Goal: Navigation & Orientation: Find specific page/section

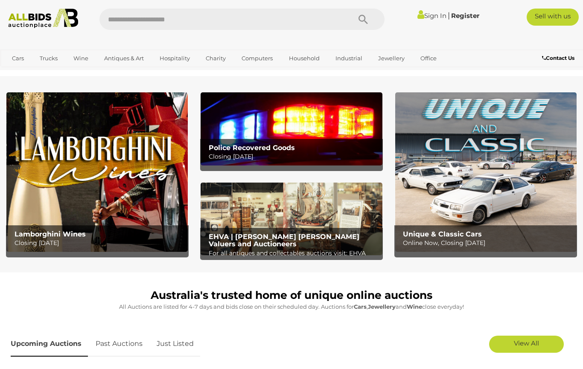
click at [0, 0] on link "Militaria" at bounding box center [0, 0] width 0 height 0
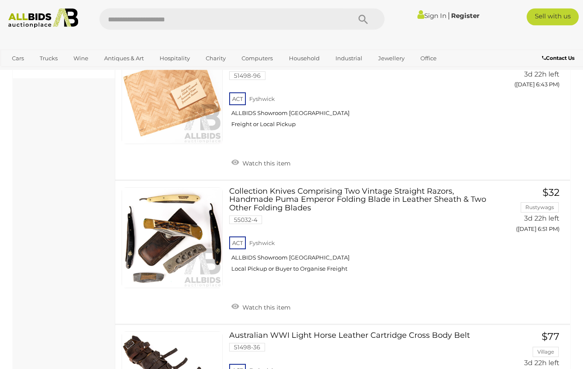
scroll to position [717, 0]
click at [0, 0] on link "Curios & Collectibles" at bounding box center [0, 0] width 0 height 0
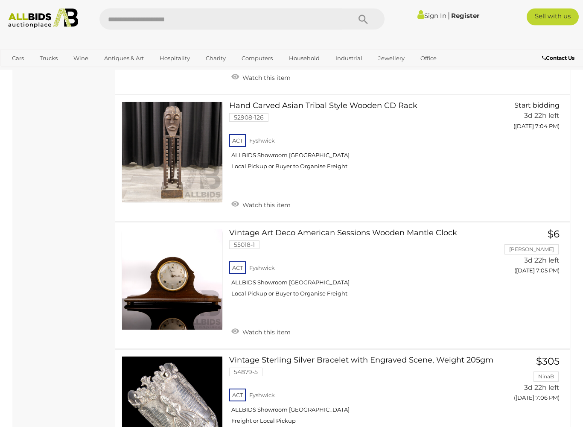
scroll to position [6501, 0]
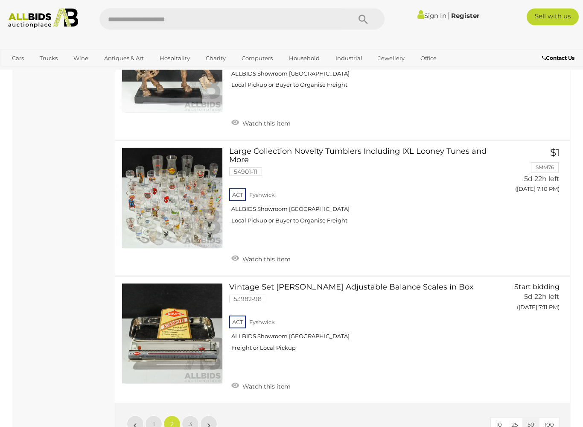
scroll to position [6507, 0]
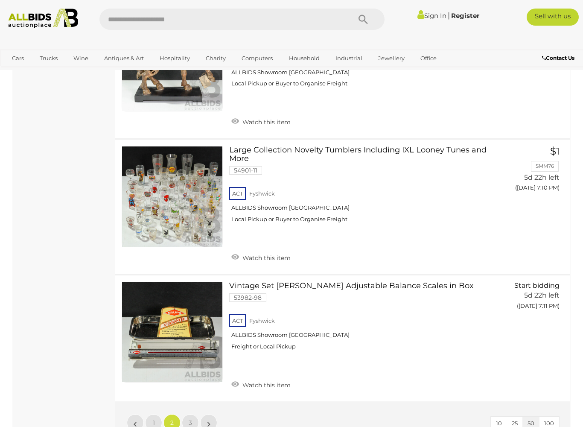
click at [190, 368] on span "3" at bounding box center [190, 423] width 3 height 8
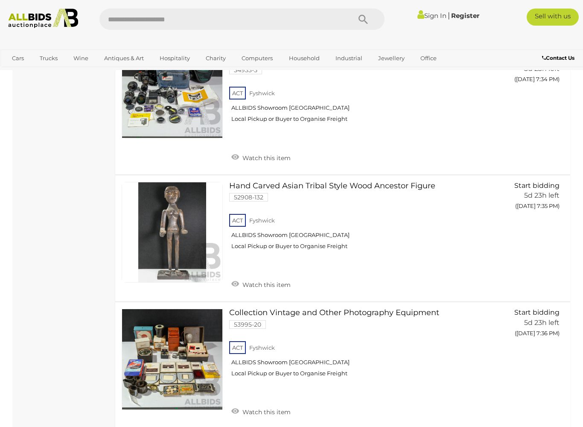
scroll to position [1246, 0]
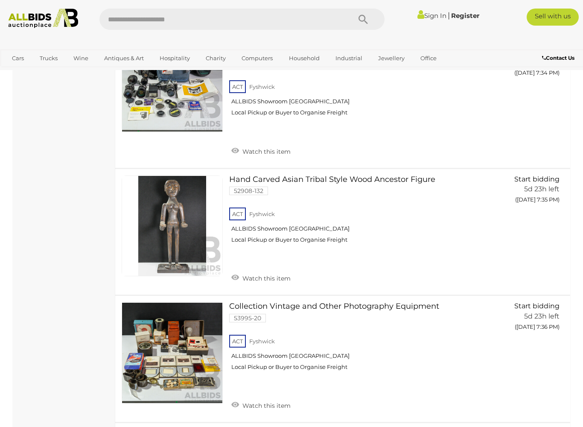
click at [41, 230] on div "Curios & Collectibles Alert this sale Location (1)" at bounding box center [64, 323] width 102 height 2940
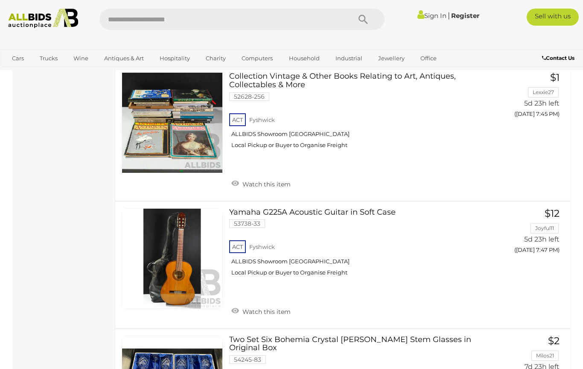
scroll to position [1874, 0]
